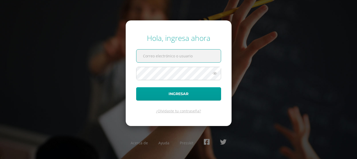
click at [153, 53] on input "text" at bounding box center [178, 55] width 84 height 13
type input "lramirez@integralamericano.edu.gt"
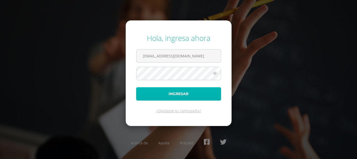
click at [180, 92] on button "Ingresar" at bounding box center [178, 93] width 85 height 13
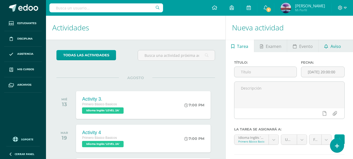
click at [321, 47] on link "Aviso" at bounding box center [332, 45] width 28 height 13
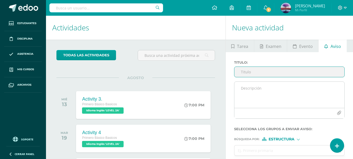
scroll to position [52, 0]
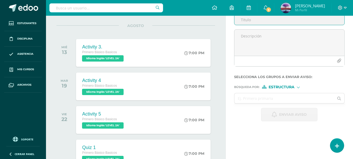
click at [256, 19] on input "Titulo :" at bounding box center [289, 20] width 110 height 10
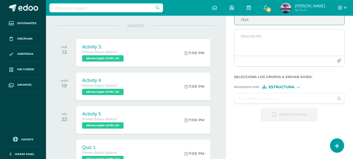
click at [312, 45] on textarea at bounding box center [289, 43] width 110 height 26
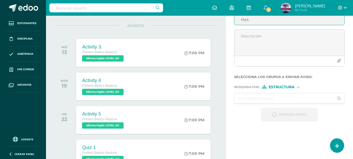
drag, startPoint x: 266, startPoint y: 18, endPoint x: 228, endPoint y: 16, distance: 38.2
click at [228, 16] on div "Titulo : PMA Selecciona los grupos a enviar aviso : Búsqueda por : Estructura E…" at bounding box center [289, 64] width 127 height 129
click at [238, 17] on input "Mejoramiento" at bounding box center [289, 20] width 110 height 10
click at [297, 22] on input "Trabajo de Mejoramiento" at bounding box center [289, 20] width 110 height 10
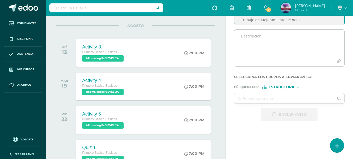
type input "Trabajo de Mejoramiento de nota"
click at [294, 30] on textarea at bounding box center [289, 43] width 110 height 26
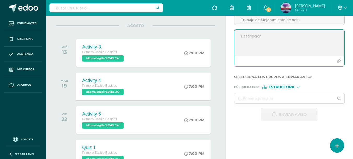
paste textarea "Instrucciones generales: Este PMA está diseñado para ayudarte a mejorar tu nota…"
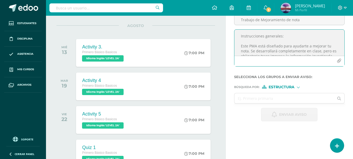
scroll to position [77, 0]
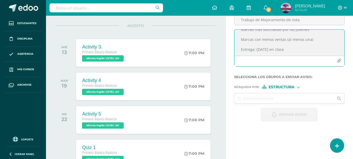
click at [270, 43] on textarea "Instrucciones generales: Este PMA está diseñado para ayudarte a mejorar tu nota…" at bounding box center [289, 43] width 110 height 26
click at [284, 43] on textarea "Instrucciones generales: Este PMA está diseñado para ayudarte a mejorar tu nota…" at bounding box center [289, 43] width 110 height 26
click at [270, 44] on textarea "Instrucciones generales: Este PMA está diseñado para ayudarte a mejorar tu nota…" at bounding box center [289, 43] width 110 height 26
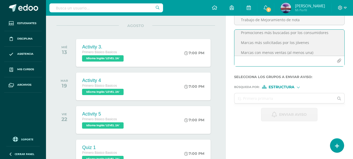
click at [304, 52] on textarea "Instrucciones generales: Este PMA está diseñado para ayudarte a mejorar tu nota…" at bounding box center [289, 43] width 110 height 26
click at [307, 43] on textarea "Instrucciones generales: Este PMA está diseñado para ayudarte a mejorar tu nota…" at bounding box center [289, 43] width 110 height 26
click at [305, 52] on textarea "Instrucciones generales: Este PMA está diseñado para ayudarte a mejorar tu nota…" at bounding box center [289, 43] width 110 height 26
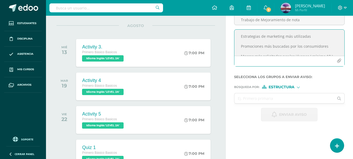
scroll to position [39, 0]
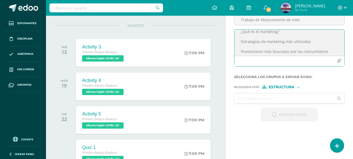
click at [329, 53] on textarea "Instrucciones generales: Este PMA está diseñado para ayudarte a mejorar tu nota…" at bounding box center [289, 43] width 110 height 26
click at [310, 37] on textarea "Instrucciones generales: Este PMA está diseñado para ayudarte a mejorar tu nota…" at bounding box center [289, 43] width 110 height 26
type textarea "Instrucciones generales: Este PMA está diseñado para ayudarte a mejorar tu nota…"
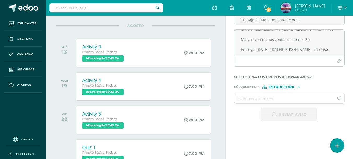
click at [296, 100] on input "text" at bounding box center [284, 98] width 100 height 10
type input "segundo"
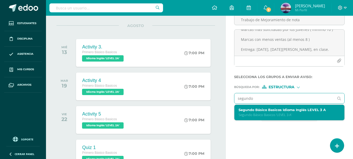
click at [266, 113] on p "Segundo Básico Basicos 'LEVEL 3 A'" at bounding box center [287, 114] width 98 height 4
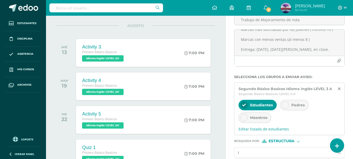
click at [245, 151] on input "t" at bounding box center [284, 152] width 100 height 10
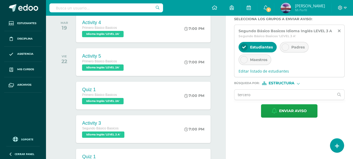
scroll to position [132, 0]
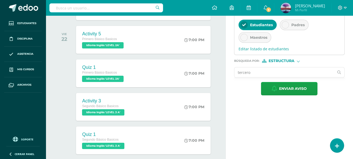
click at [278, 69] on input "tercero" at bounding box center [284, 72] width 100 height 10
type input "tercero"
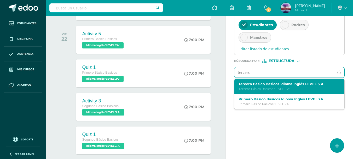
click at [268, 83] on label "Tercero Básico Basicos Idioma Inglés LEVEL 3 A" at bounding box center [287, 84] width 98 height 4
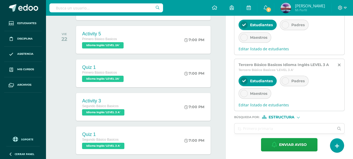
click at [241, 92] on div at bounding box center [243, 93] width 7 height 7
click at [285, 83] on icon at bounding box center [285, 81] width 4 height 4
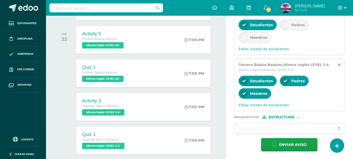
click at [284, 27] on div at bounding box center [285, 24] width 7 height 7
click at [247, 38] on div at bounding box center [243, 37] width 7 height 7
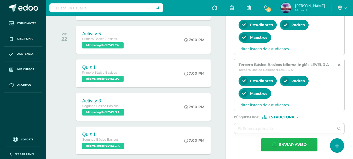
click at [294, 140] on span "Enviar aviso" at bounding box center [293, 144] width 28 height 13
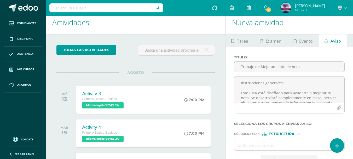
scroll to position [0, 0]
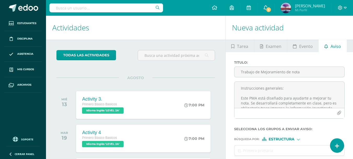
click at [271, 11] on span "5" at bounding box center [269, 10] width 6 height 6
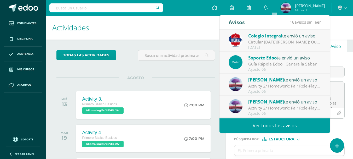
click at [267, 126] on link "Ver todos los avisos" at bounding box center [274, 125] width 110 height 14
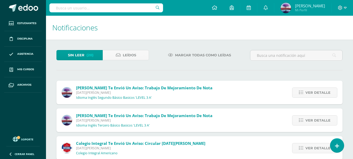
click at [210, 96] on div "Karen Ramírez te envió un aviso: Trabajo de Mejoramiento de nota Lunes 11 de Ag…" at bounding box center [136, 92] width 161 height 24
click at [234, 118] on div "Karen Ramírez te envió un aviso: Trabajo de Mejoramiento de nota Lunes 11 de Ag…" at bounding box center [199, 120] width 286 height 24
click at [315, 117] on span "Ver detalle" at bounding box center [317, 120] width 25 height 10
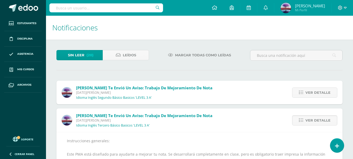
click at [337, 10] on div at bounding box center [341, 8] width 21 height 16
click at [340, 9] on icon at bounding box center [340, 7] width 5 height 5
click at [326, 34] on span "Cerrar sesión" at bounding box center [329, 35] width 24 height 5
